Goal: Task Accomplishment & Management: Use online tool/utility

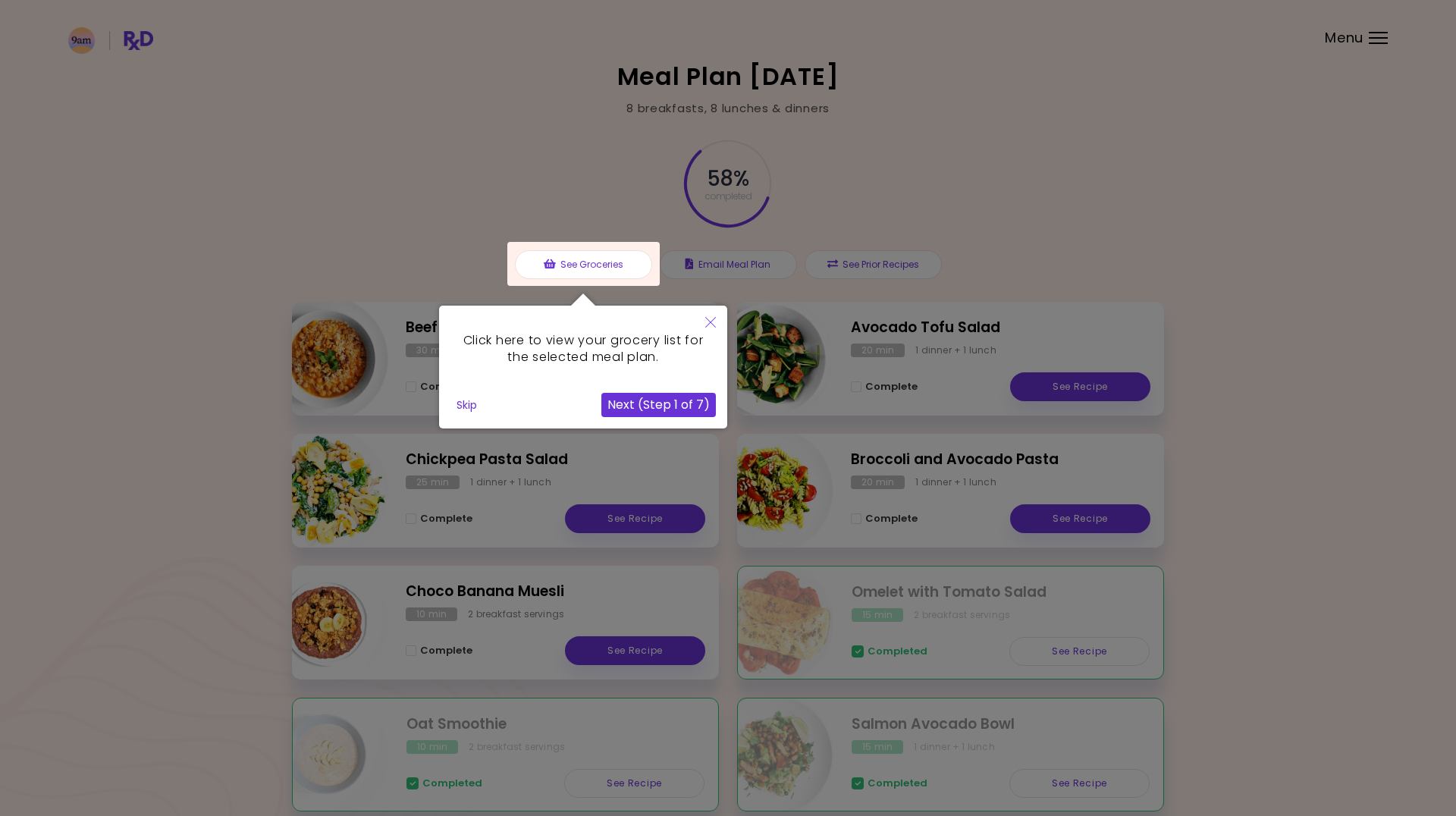
click at [463, 403] on button "Skip" at bounding box center [467, 404] width 33 height 23
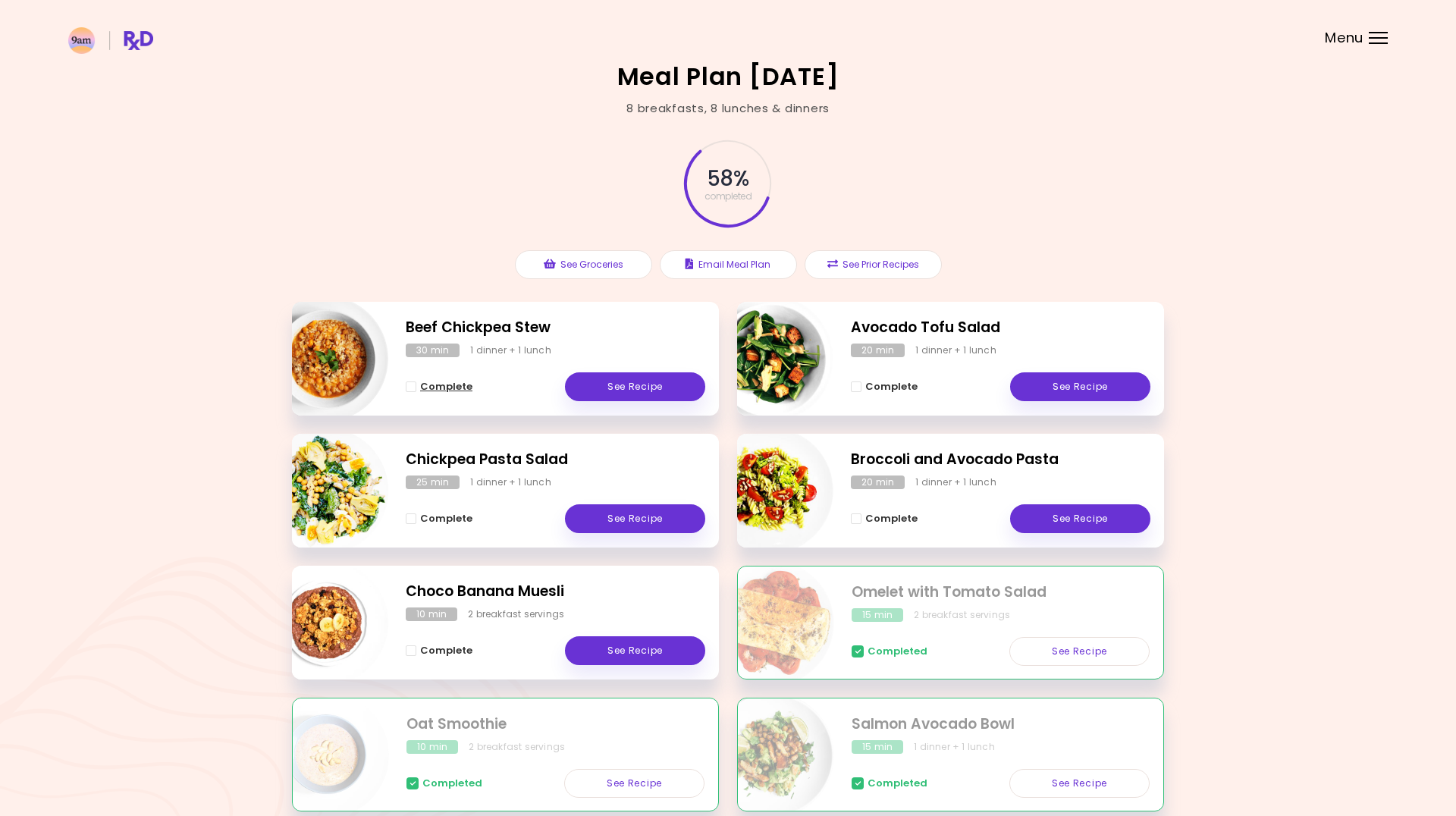
click at [435, 383] on span "Complete" at bounding box center [446, 386] width 52 height 12
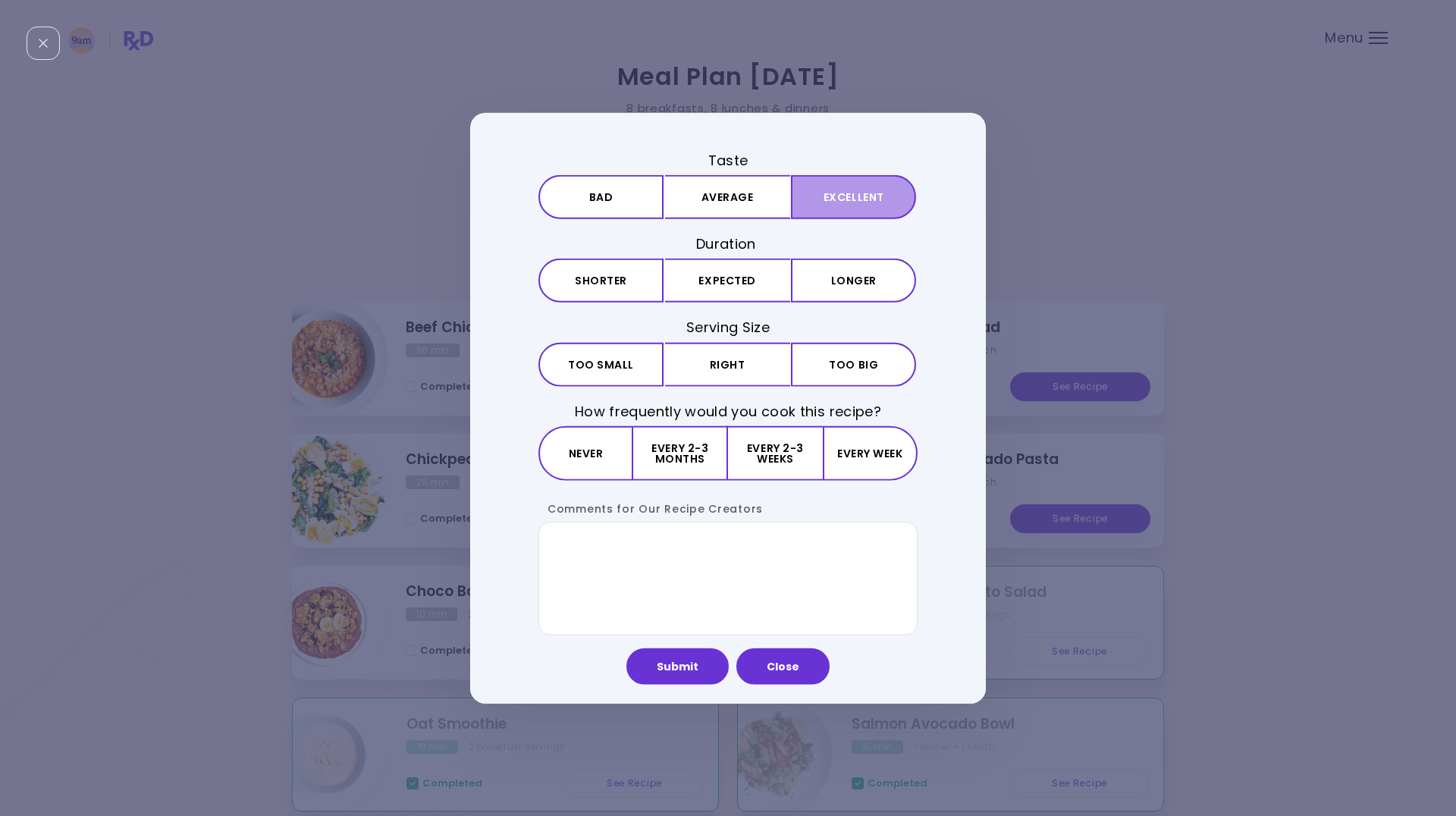
click at [840, 197] on button "Excellent" at bounding box center [853, 197] width 125 height 44
click at [713, 285] on button "Expected" at bounding box center [727, 280] width 125 height 44
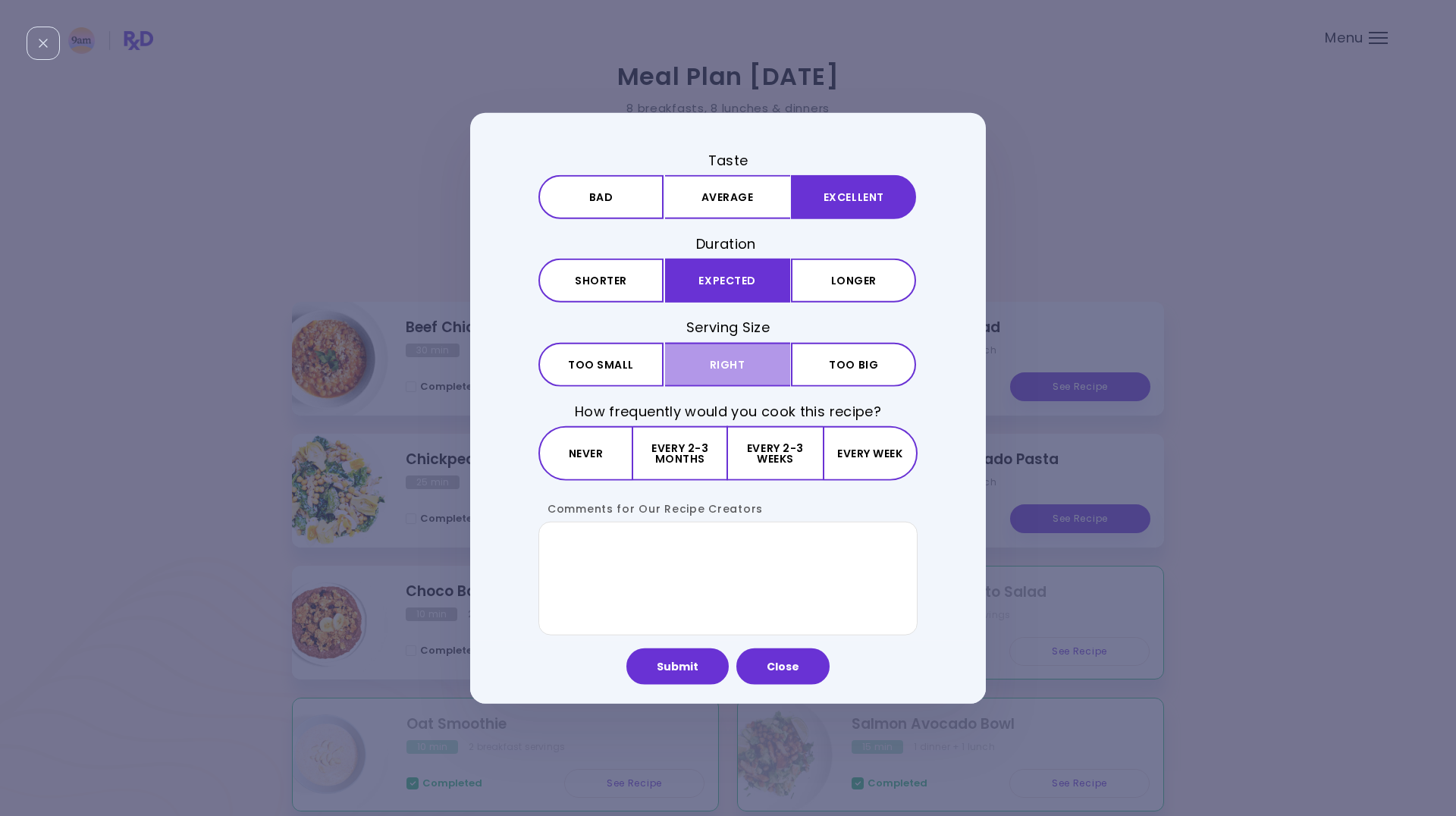
click at [723, 365] on button "Right" at bounding box center [727, 363] width 125 height 44
click at [788, 459] on button "Every 2-3 weeks" at bounding box center [775, 452] width 94 height 54
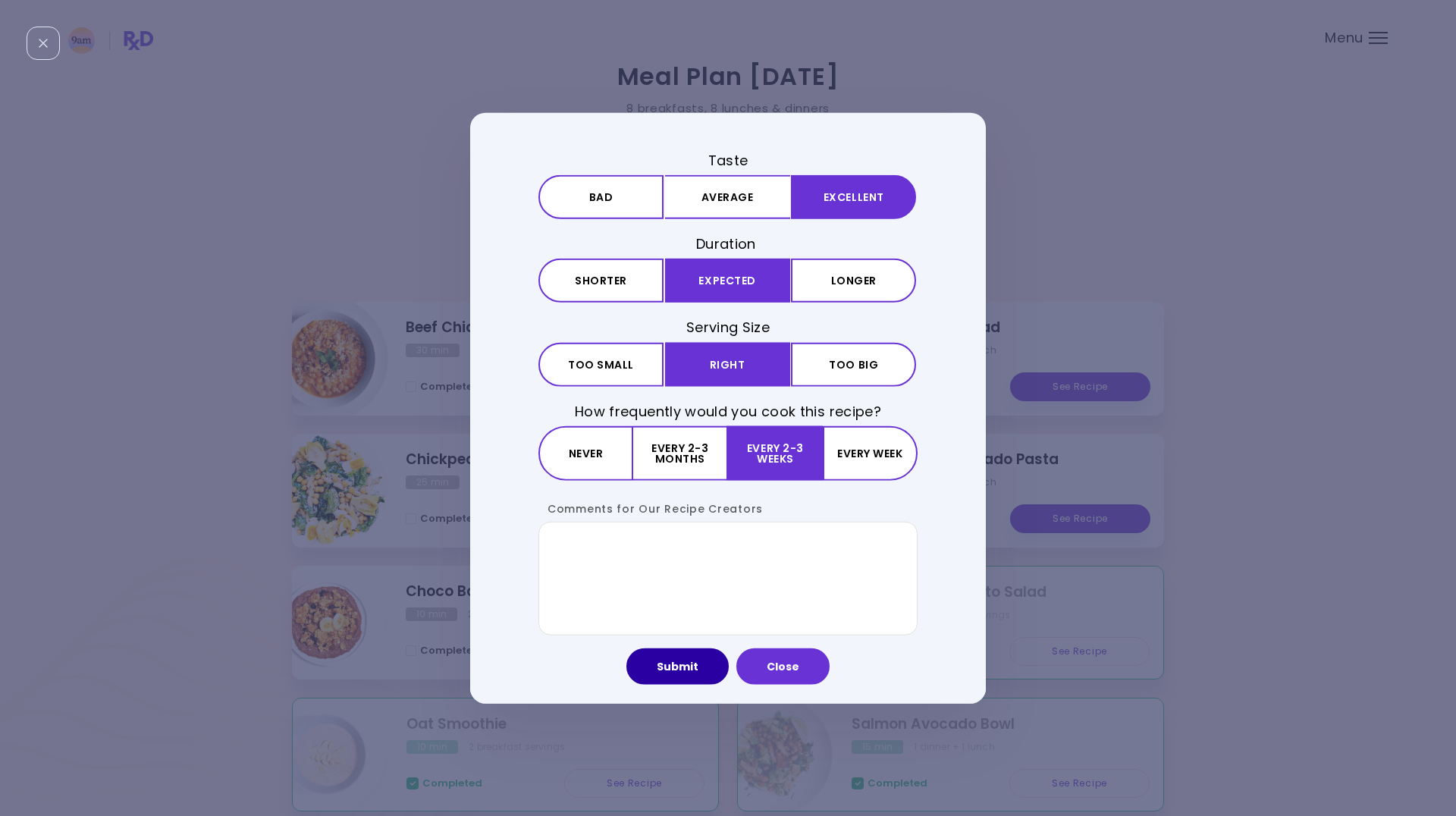
click at [675, 664] on button "Submit" at bounding box center [676, 665] width 102 height 37
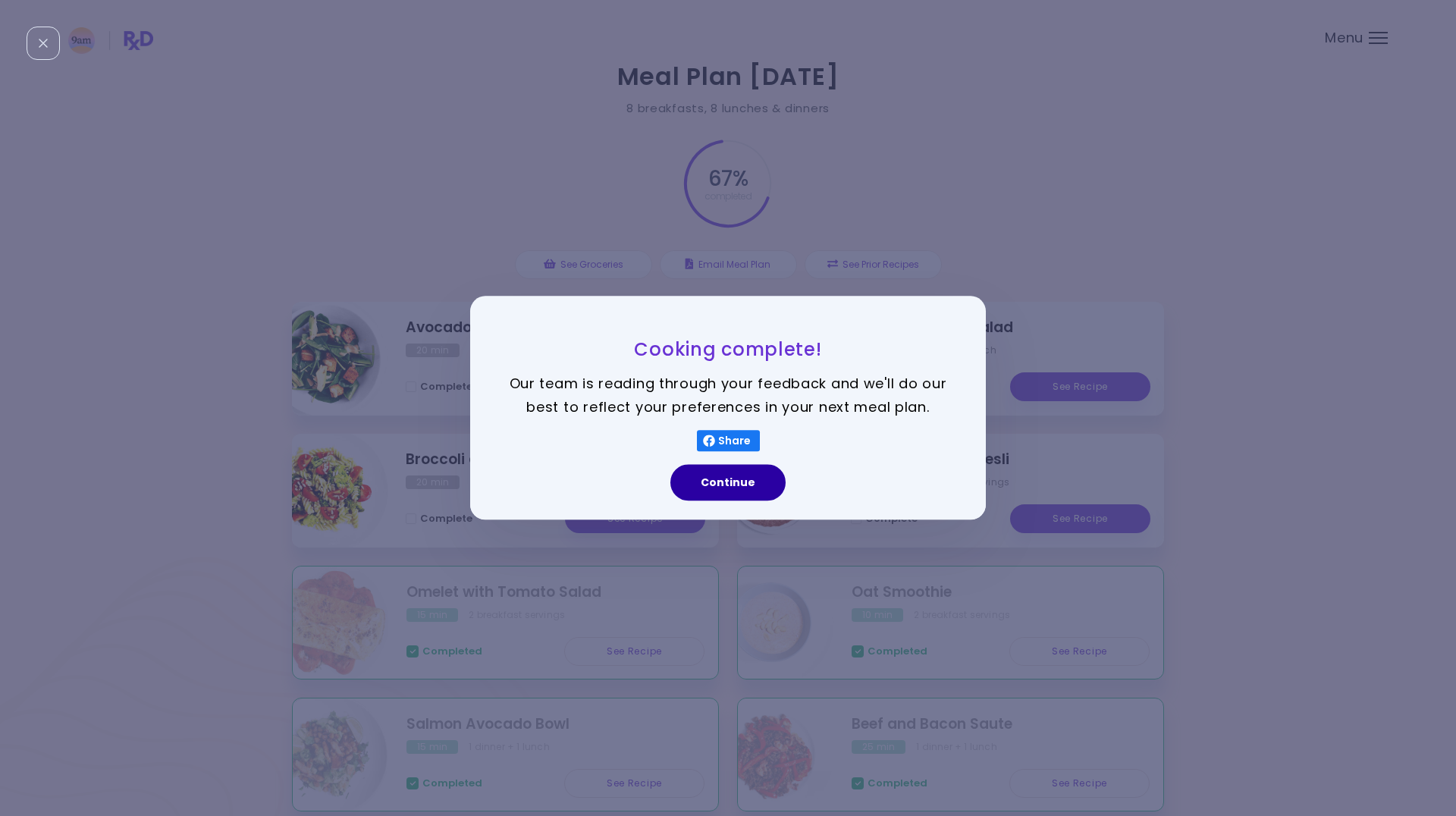
click at [753, 476] on button "Continue" at bounding box center [728, 482] width 115 height 37
